Goal: Communication & Community: Answer question/provide support

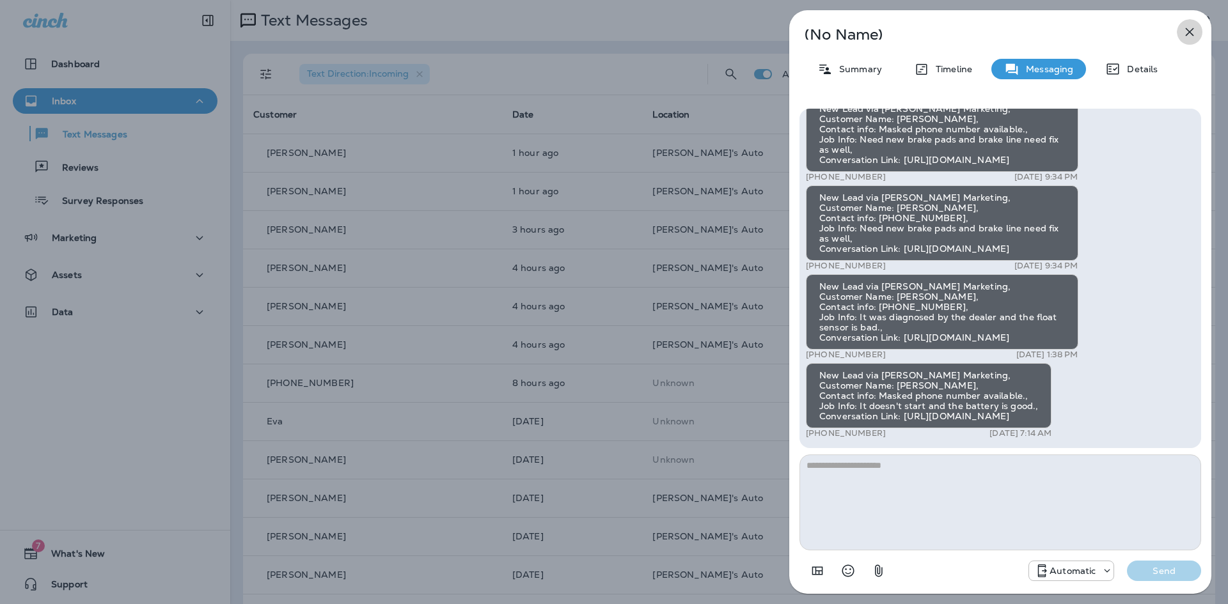
click at [1188, 30] on icon "button" at bounding box center [1190, 32] width 8 height 8
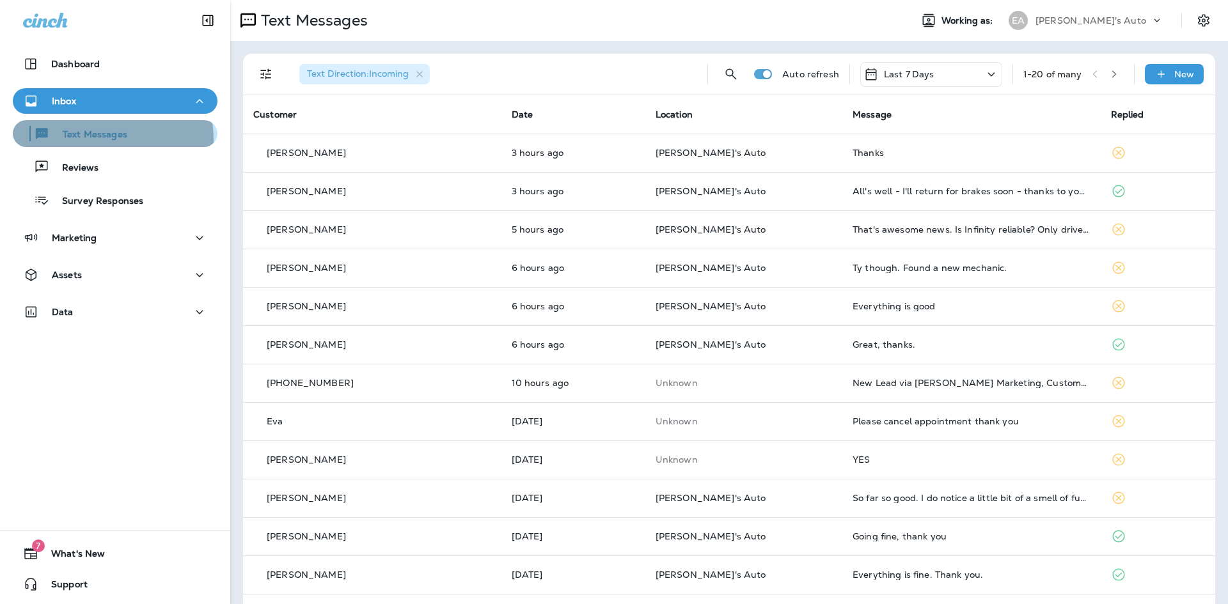
click at [90, 139] on p "Text Messages" at bounding box center [88, 135] width 77 height 12
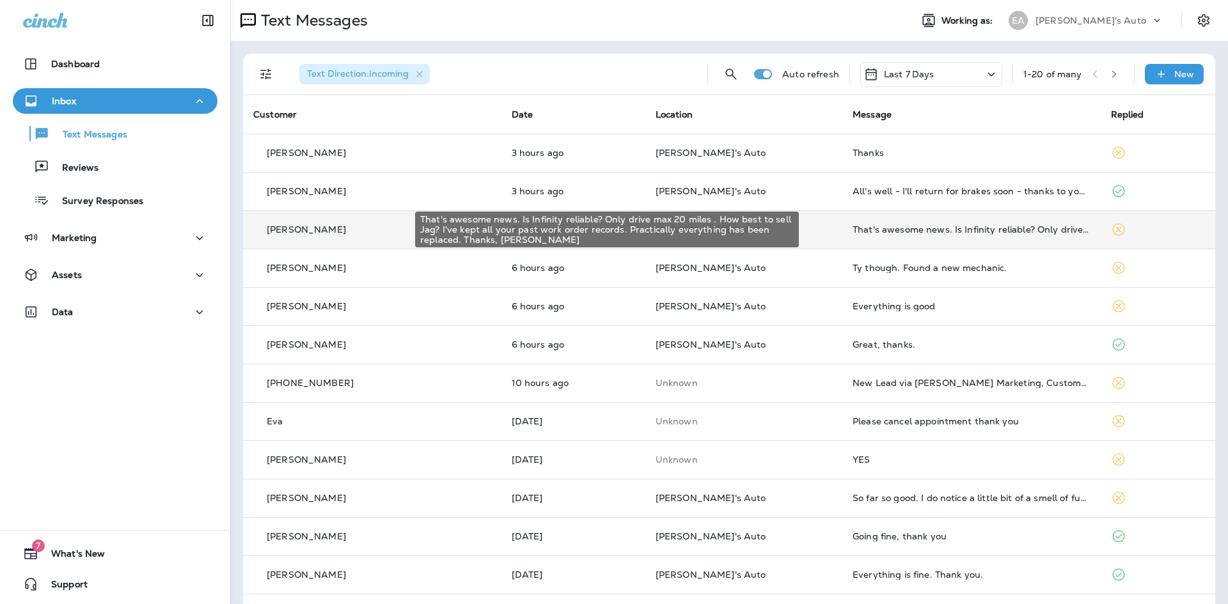
click at [1013, 232] on div "That's awesome news. Is Infinity reliable? Only drive max 20 miles . How best t…" at bounding box center [972, 230] width 238 height 10
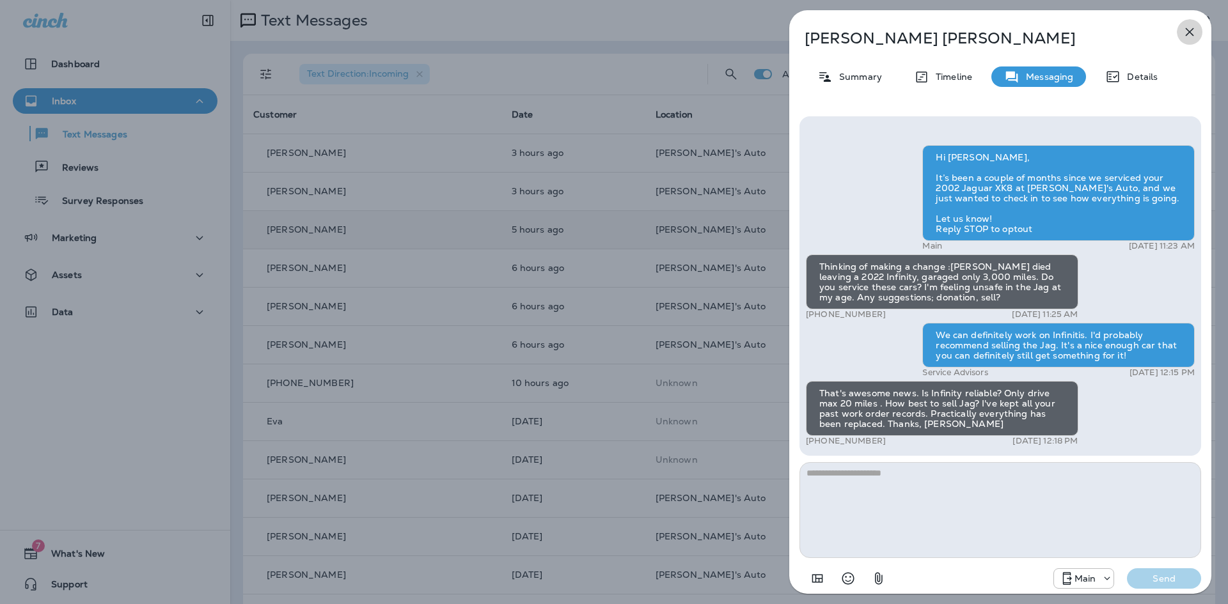
click at [1189, 35] on icon "button" at bounding box center [1189, 31] width 15 height 15
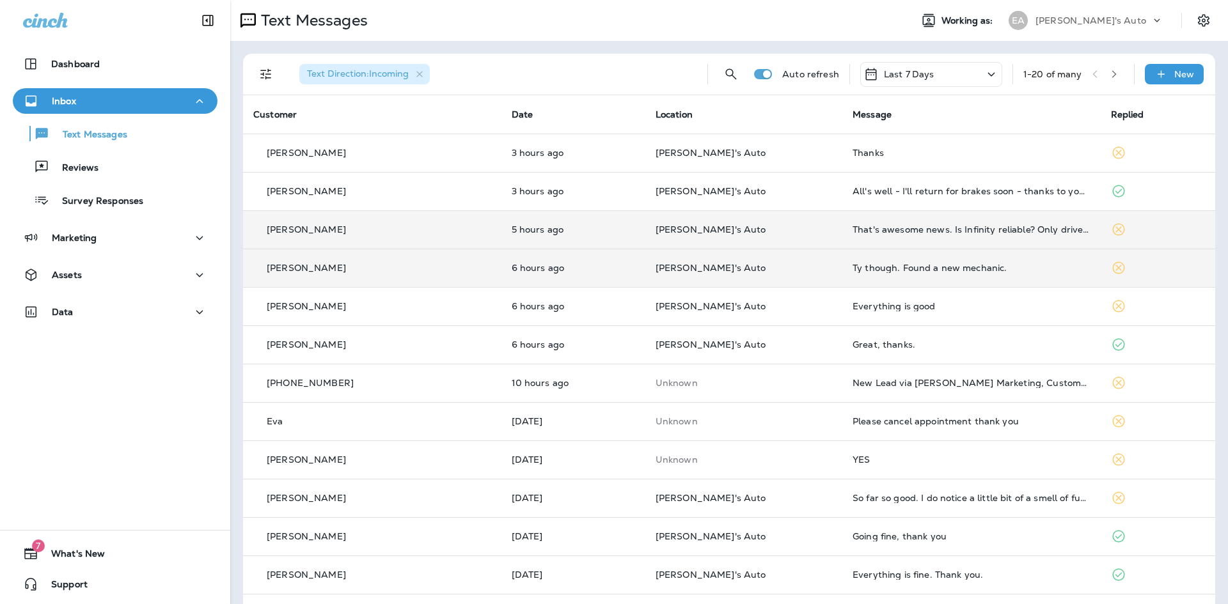
click at [853, 268] on div "Ty though. Found a new mechanic." at bounding box center [972, 268] width 238 height 10
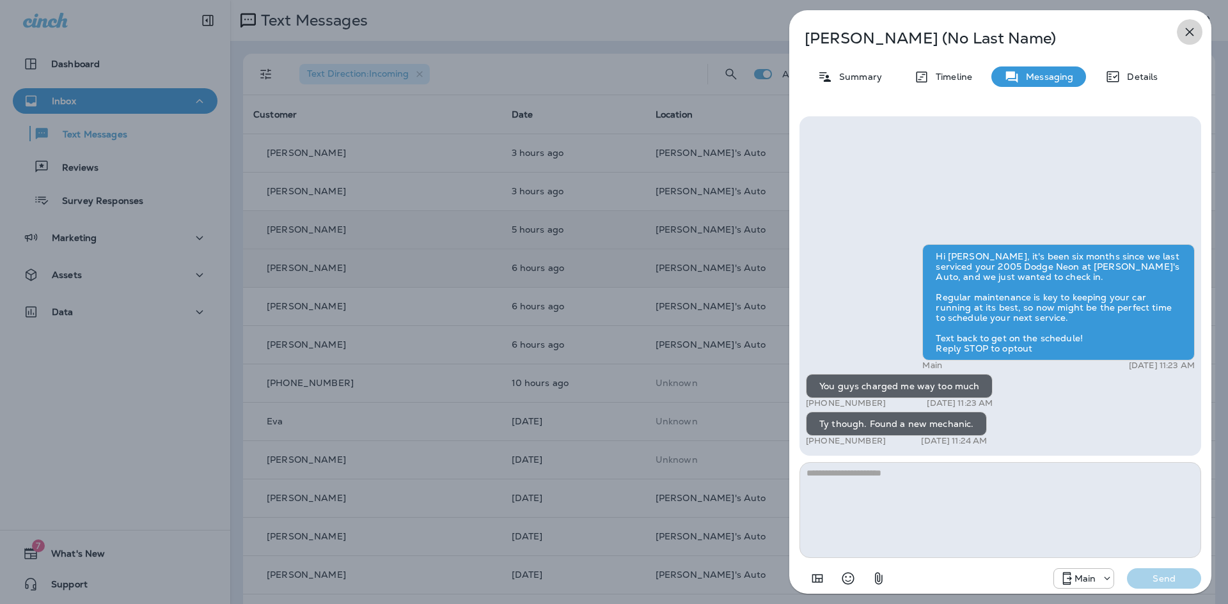
click at [1189, 32] on icon "button" at bounding box center [1190, 32] width 8 height 8
